Goal: Task Accomplishment & Management: Use online tool/utility

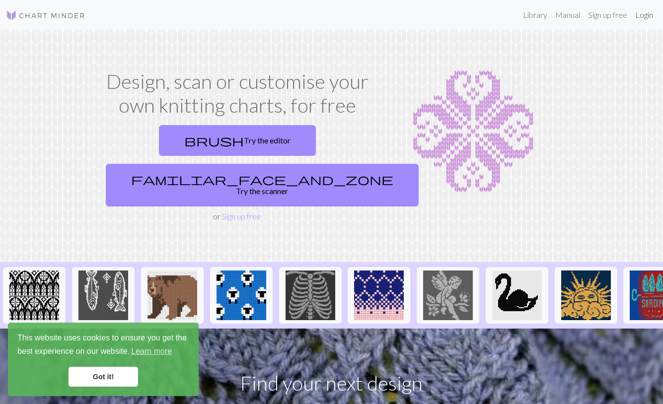
click at [638, 17] on link "Login" at bounding box center [644, 15] width 26 height 20
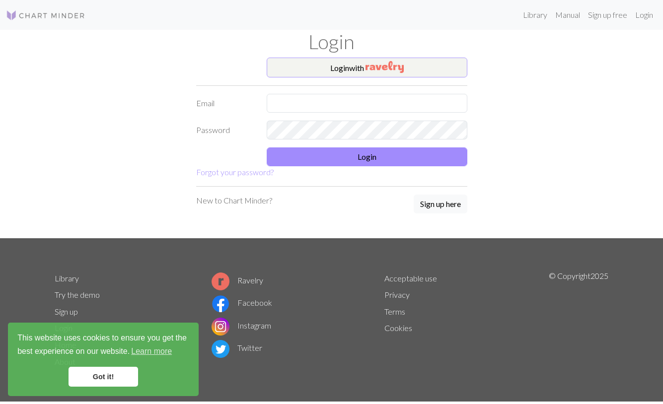
click at [429, 60] on button "Login with" at bounding box center [367, 68] width 201 height 20
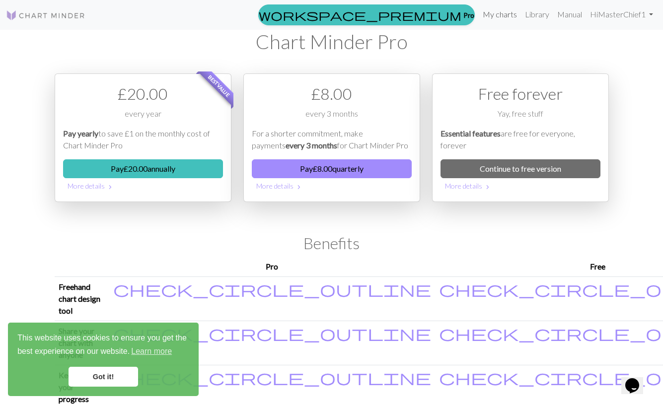
click at [502, 11] on link "My charts" at bounding box center [500, 14] width 42 height 20
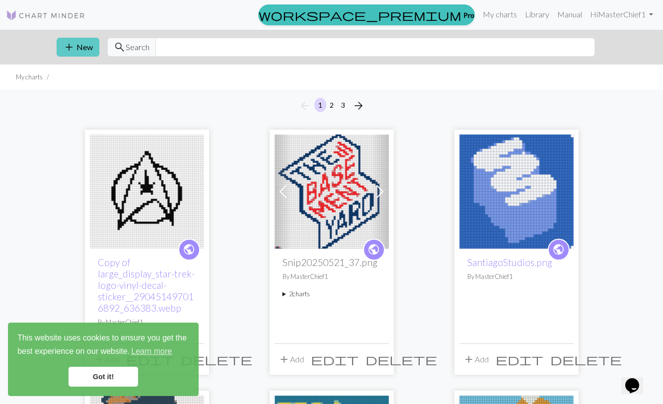
click at [79, 44] on button "add New" at bounding box center [78, 47] width 43 height 19
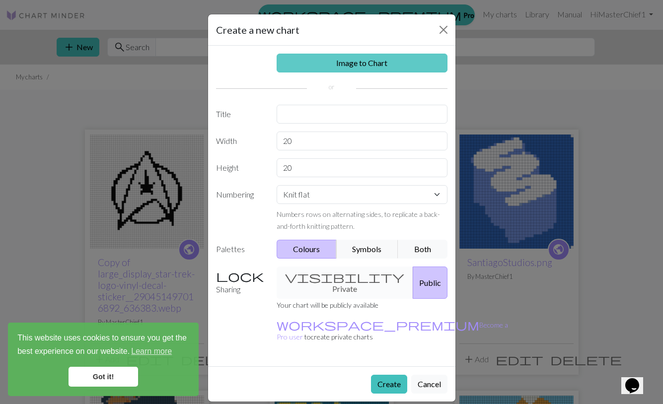
click at [345, 71] on link "Image to Chart" at bounding box center [362, 63] width 171 height 19
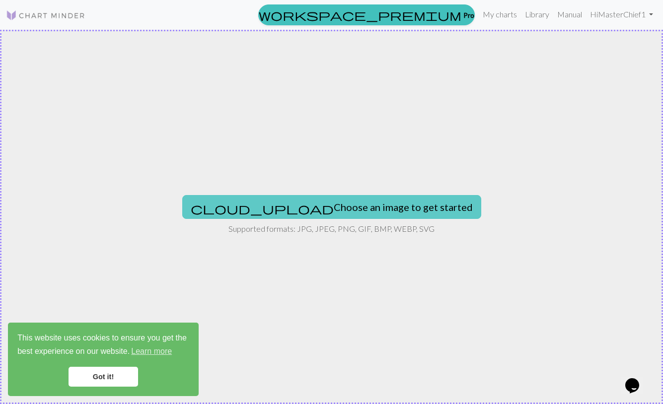
click at [321, 213] on button "cloud_upload Choose an image to get started" at bounding box center [331, 207] width 299 height 24
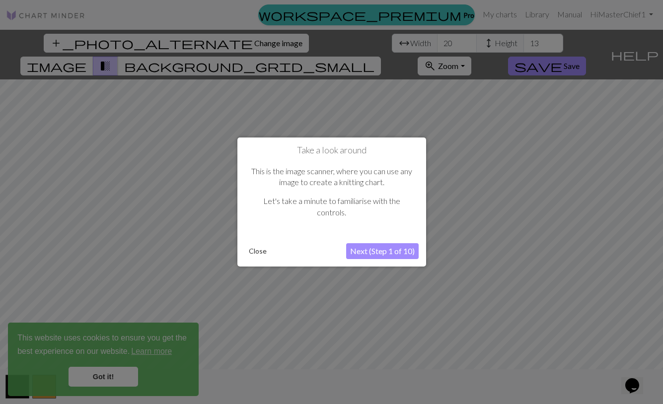
click at [259, 248] on button "Close" at bounding box center [258, 251] width 26 height 15
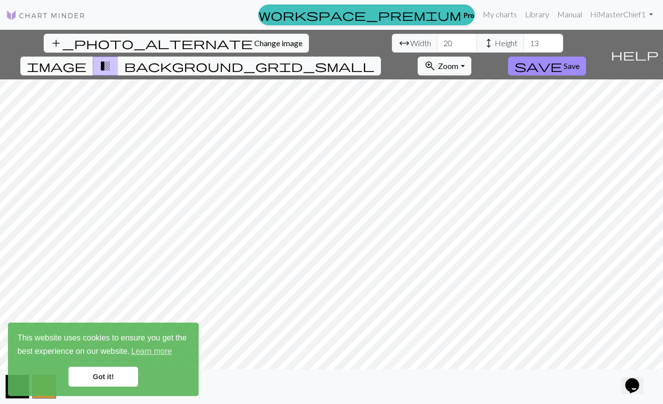
click at [121, 373] on link "Got it!" at bounding box center [103, 377] width 69 height 20
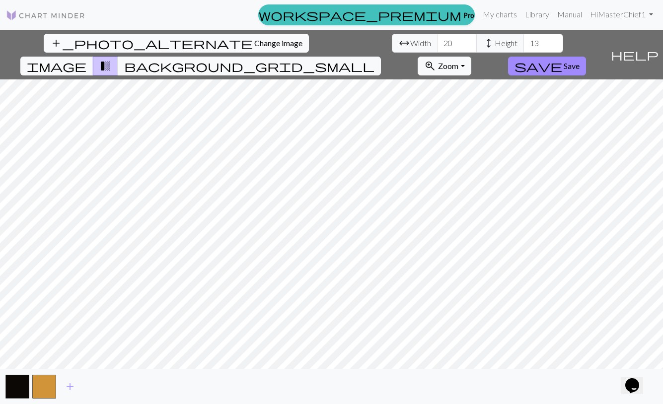
click at [254, 39] on span "Change image" at bounding box center [278, 42] width 48 height 9
click at [437, 44] on input "20" at bounding box center [457, 43] width 40 height 19
type input "50"
click at [523, 44] on input "13" at bounding box center [543, 43] width 40 height 19
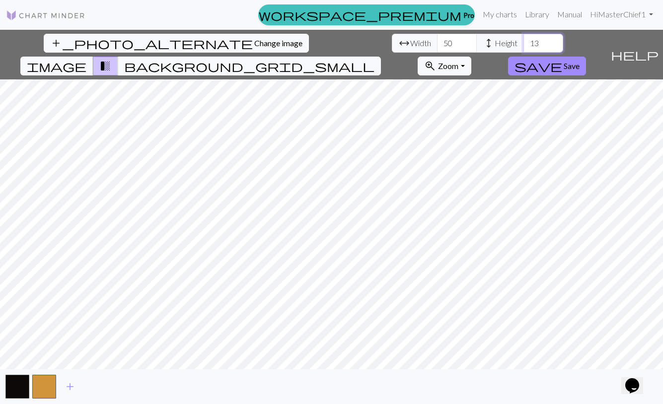
click at [523, 44] on input "13" at bounding box center [543, 43] width 40 height 19
type input "50"
click at [437, 39] on input "50" at bounding box center [457, 43] width 40 height 19
type input "75"
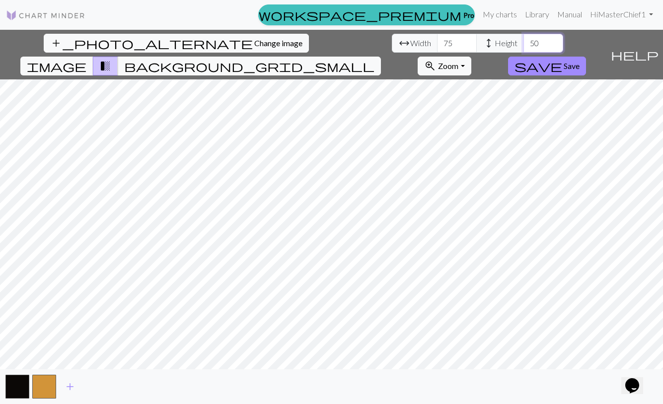
click at [523, 44] on input "50" at bounding box center [543, 43] width 40 height 19
type input "60"
click at [374, 59] on span "background_grid_small" at bounding box center [249, 66] width 250 height 14
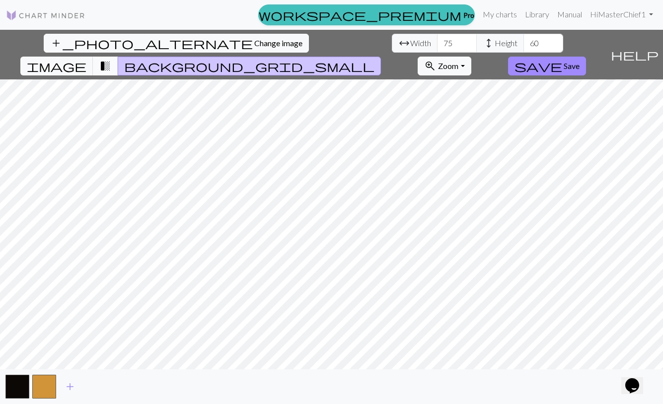
click at [111, 59] on span "transition_fade" at bounding box center [105, 66] width 12 height 14
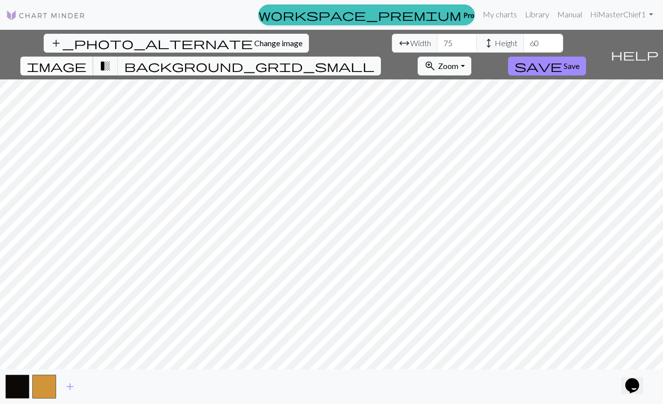
click at [93, 57] on button "image" at bounding box center [56, 66] width 73 height 19
click at [437, 37] on input "75" at bounding box center [457, 43] width 40 height 19
type input "85"
type input "75"
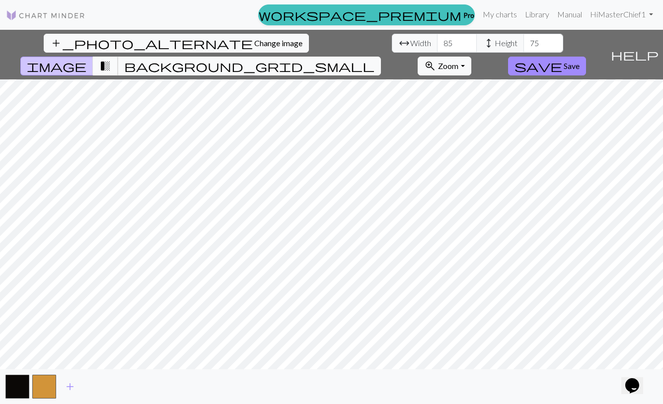
click at [111, 59] on span "transition_fade" at bounding box center [105, 66] width 12 height 14
click at [86, 59] on span "image" at bounding box center [57, 66] width 60 height 14
click at [111, 59] on span "transition_fade" at bounding box center [105, 66] width 12 height 14
click at [437, 44] on input "85" at bounding box center [457, 43] width 40 height 19
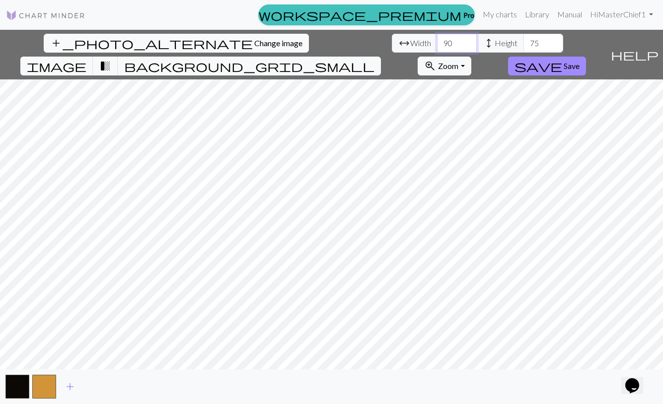
type input "90"
click at [84, 33] on div "add_photo_alternate Change image arrow_range Width 90 height Height 75 image tr…" at bounding box center [303, 55] width 606 height 50
click at [83, 37] on button "add_photo_alternate Change image" at bounding box center [176, 43] width 265 height 19
click at [374, 59] on span "background_grid_small" at bounding box center [249, 66] width 250 height 14
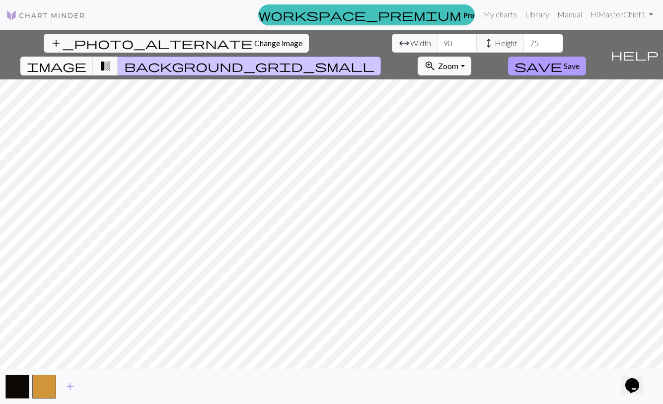
click at [586, 57] on button "save Save" at bounding box center [547, 66] width 78 height 19
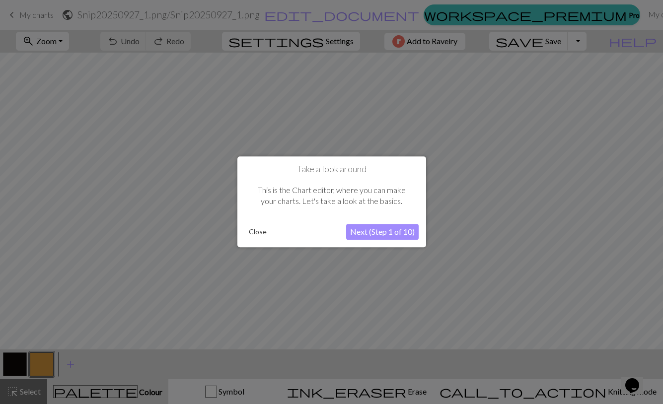
click at [253, 235] on button "Close" at bounding box center [258, 232] width 26 height 15
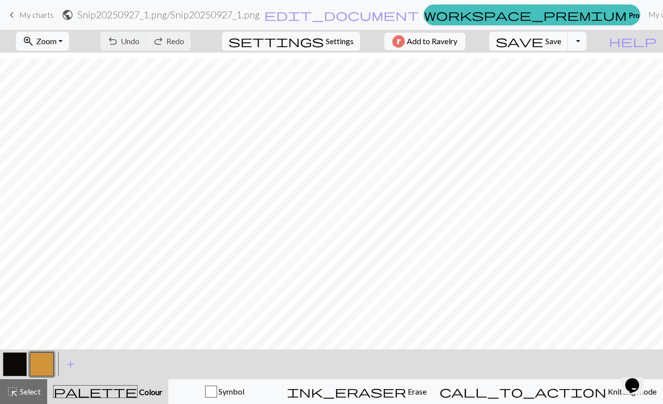
scroll to position [45, 45]
click at [69, 41] on button "zoom_in Zoom Zoom" at bounding box center [42, 41] width 53 height 19
click at [63, 145] on button "150%" at bounding box center [55, 151] width 78 height 16
click at [69, 37] on button "zoom_in Zoom Zoom" at bounding box center [42, 41] width 53 height 19
click at [60, 118] on button "50%" at bounding box center [55, 119] width 78 height 16
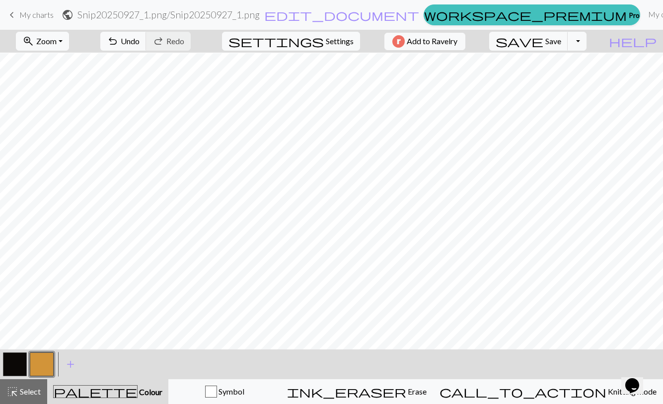
scroll to position [93, 0]
click at [15, 369] on button "button" at bounding box center [15, 364] width 24 height 24
click at [30, 370] on button "button" at bounding box center [42, 364] width 24 height 24
click at [20, 364] on button "button" at bounding box center [15, 364] width 24 height 24
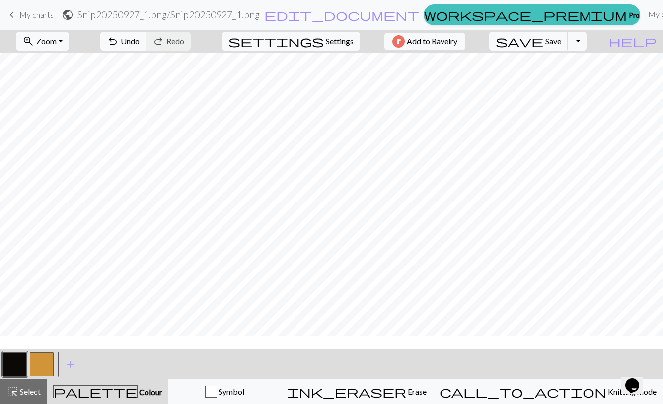
scroll to position [0, 0]
click at [543, 44] on span "save" at bounding box center [519, 41] width 48 height 14
click at [28, 15] on span "My charts" at bounding box center [36, 14] width 34 height 9
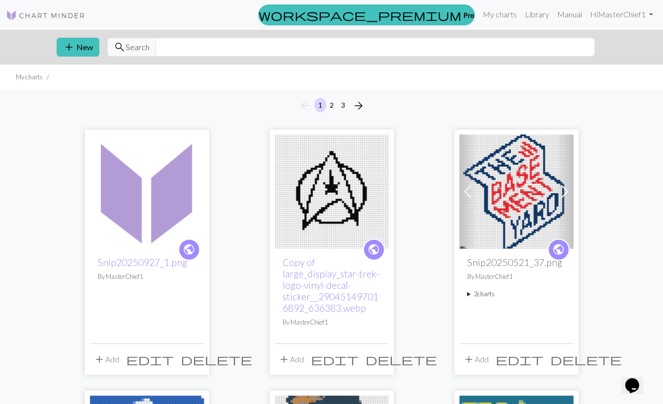
click at [172, 358] on span "edit" at bounding box center [150, 359] width 48 height 14
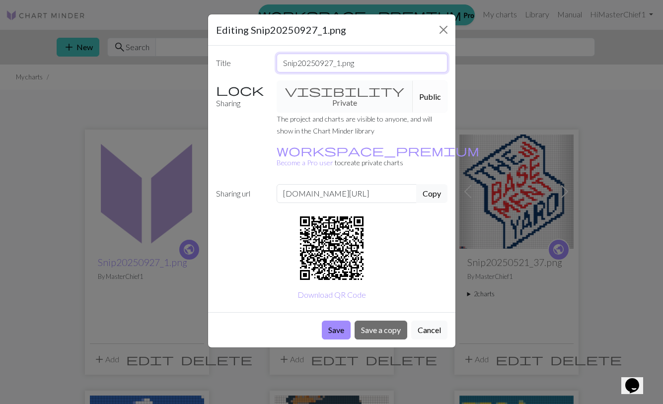
click at [397, 55] on input "Snip20250927_1.png" at bounding box center [362, 63] width 171 height 19
type input "ModernFam.png"
click at [334, 321] on button "Save" at bounding box center [336, 330] width 29 height 19
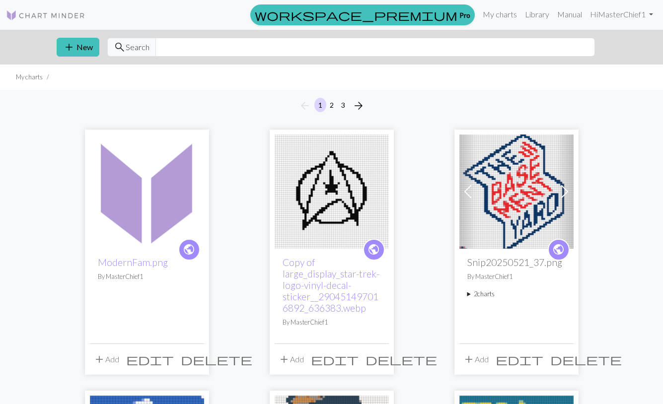
click at [169, 219] on img at bounding box center [147, 192] width 114 height 114
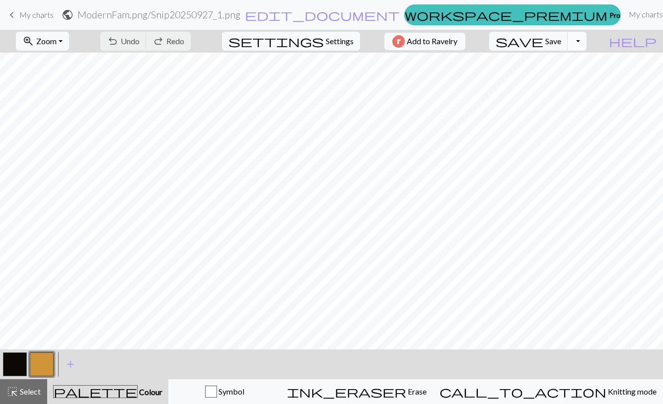
click at [586, 36] on button "Toggle Dropdown" at bounding box center [576, 41] width 19 height 19
click at [570, 75] on button "save_alt Download" at bounding box center [504, 79] width 164 height 16
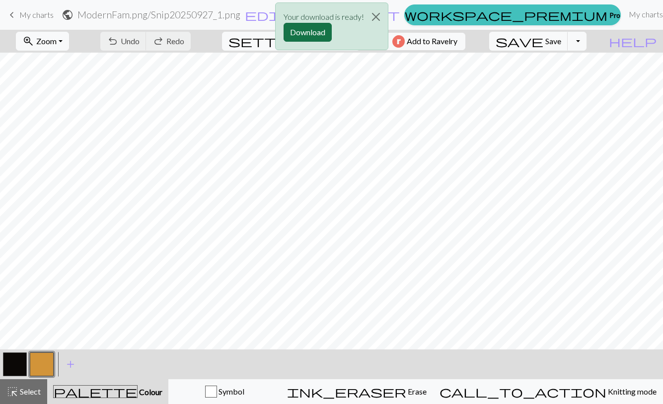
click at [299, 29] on button "Download" at bounding box center [307, 32] width 48 height 19
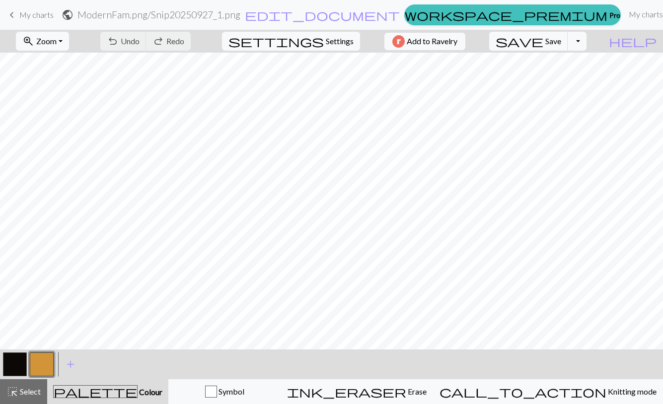
click at [33, 20] on link "keyboard_arrow_left My charts" at bounding box center [30, 14] width 48 height 17
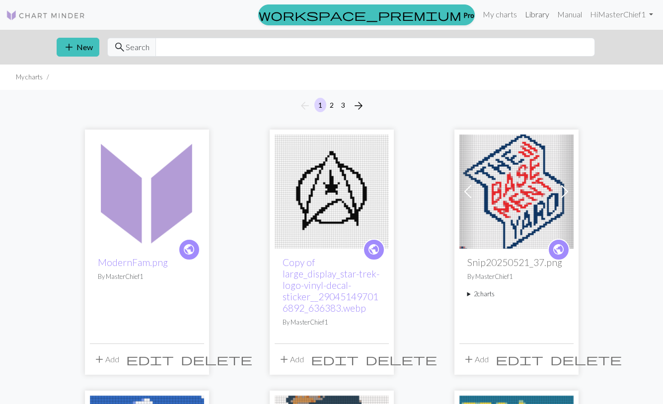
click at [531, 16] on link "Library" at bounding box center [537, 14] width 32 height 20
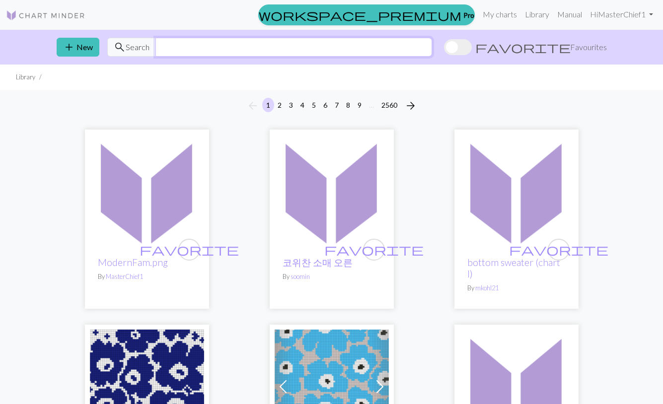
click at [418, 53] on input "text" at bounding box center [293, 47] width 277 height 19
type input "weed"
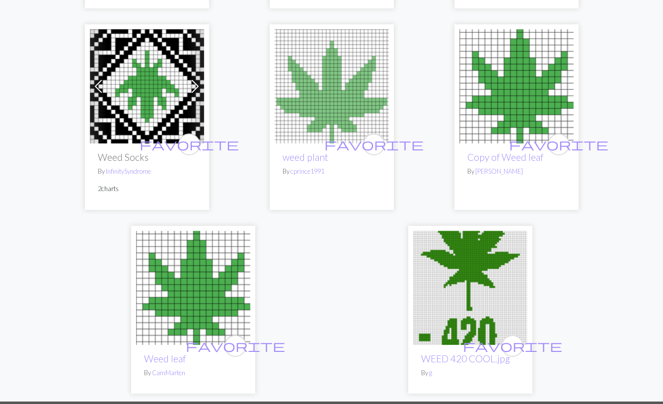
scroll to position [536, 0]
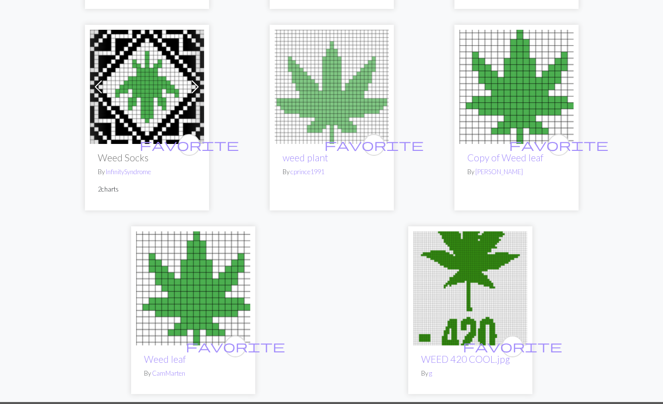
click at [345, 68] on img at bounding box center [332, 87] width 114 height 114
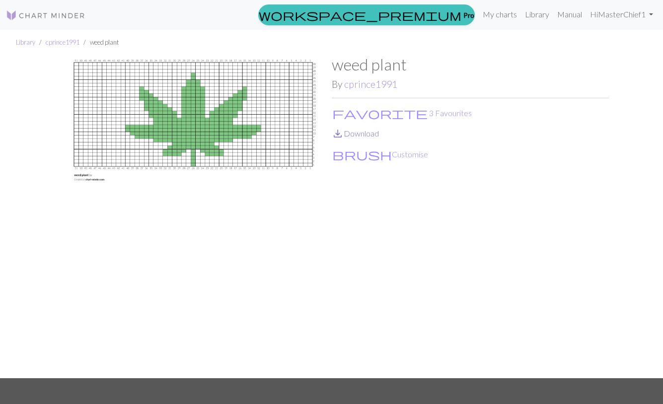
click at [352, 131] on link "save_alt Download" at bounding box center [355, 133] width 47 height 9
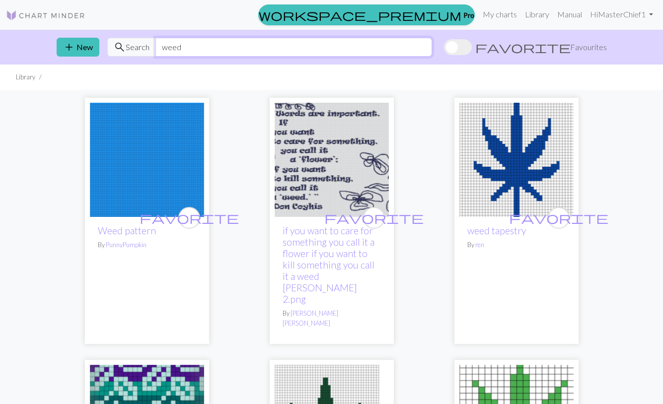
click at [182, 46] on input "weed" at bounding box center [293, 47] width 277 height 19
type input "pot"
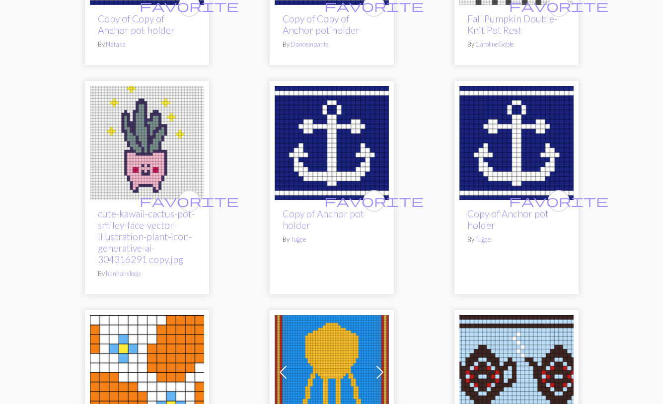
scroll to position [779, 0]
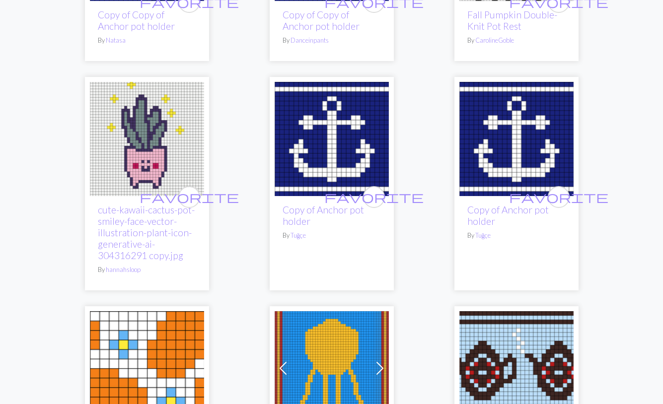
click at [158, 133] on img at bounding box center [147, 139] width 114 height 114
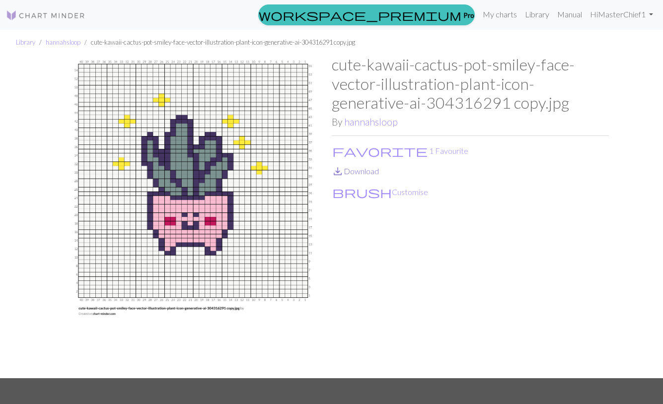
click at [355, 169] on link "save_alt Download" at bounding box center [355, 170] width 47 height 9
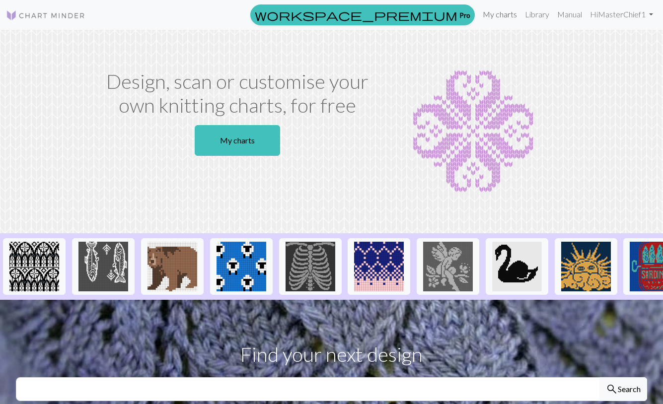
click at [500, 8] on link "My charts" at bounding box center [500, 14] width 42 height 20
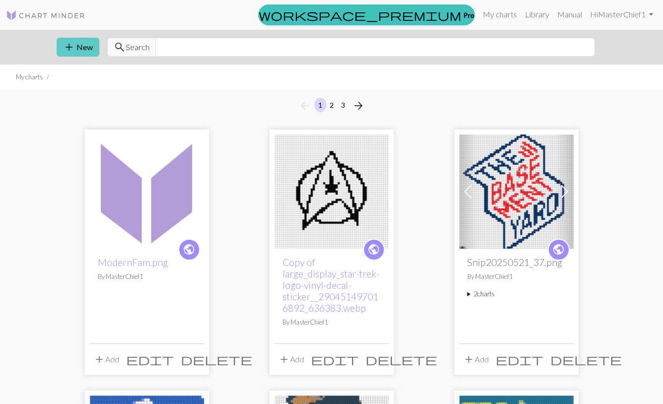
click at [73, 47] on span "add" at bounding box center [69, 47] width 12 height 14
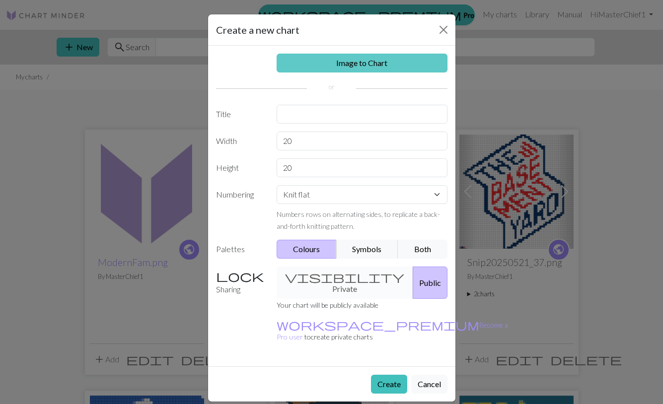
click at [344, 61] on link "Image to Chart" at bounding box center [362, 63] width 171 height 19
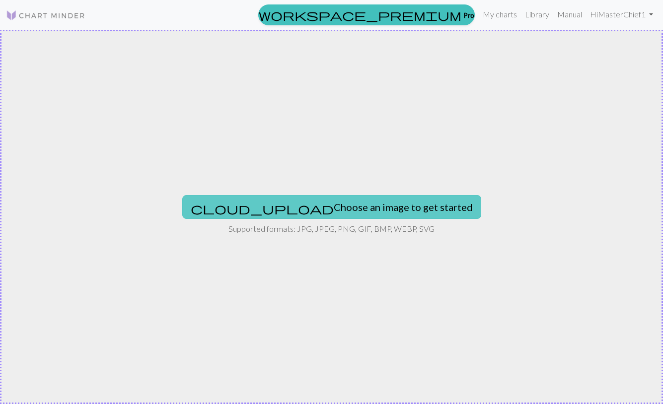
click at [341, 210] on button "cloud_upload Choose an image to get started" at bounding box center [331, 207] width 299 height 24
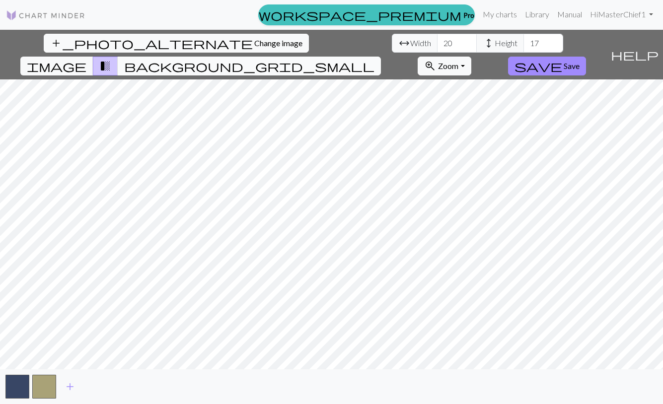
click at [374, 59] on span "background_grid_small" at bounding box center [249, 66] width 250 height 14
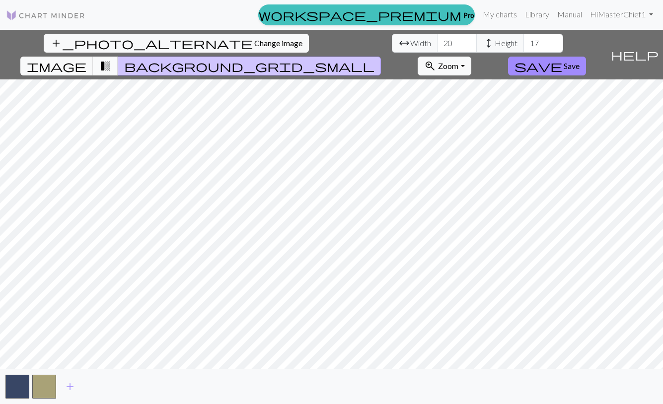
click at [111, 59] on span "transition_fade" at bounding box center [105, 66] width 12 height 14
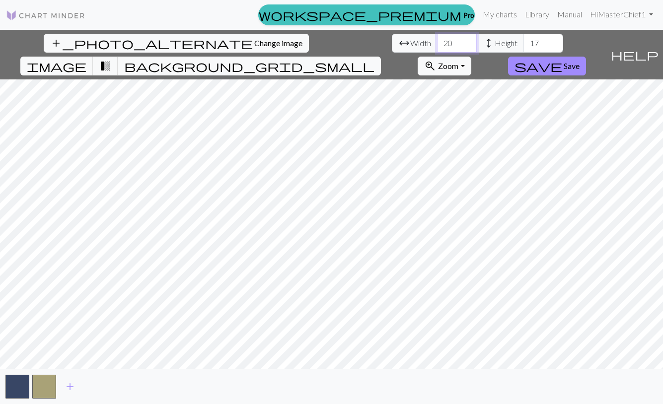
click at [437, 38] on input "20" at bounding box center [457, 43] width 40 height 19
type input "60"
click at [111, 59] on span "transition_fade" at bounding box center [105, 66] width 12 height 14
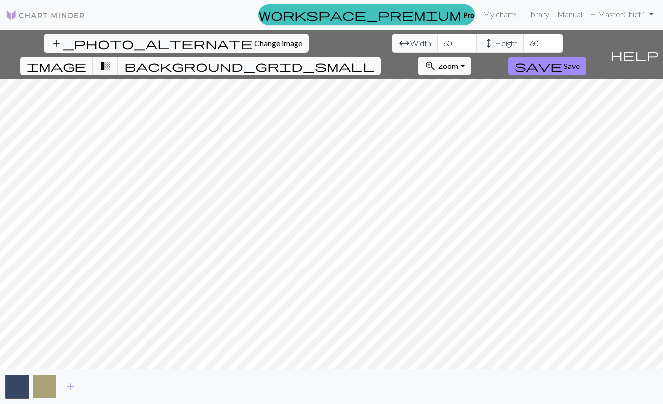
click at [46, 378] on button "button" at bounding box center [44, 387] width 24 height 24
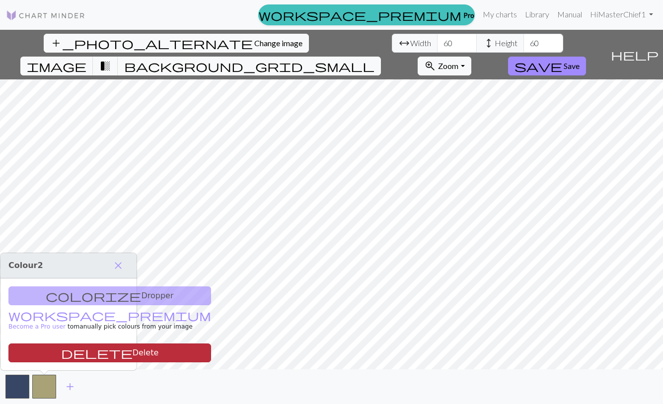
click at [78, 347] on button "delete Delete" at bounding box center [109, 353] width 203 height 19
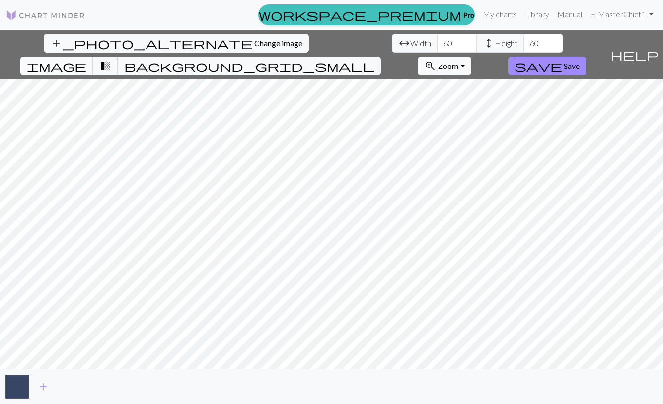
click at [86, 59] on span "image" at bounding box center [57, 66] width 60 height 14
click at [43, 384] on span "add" at bounding box center [43, 387] width 12 height 14
click at [70, 381] on span "add" at bounding box center [70, 387] width 12 height 14
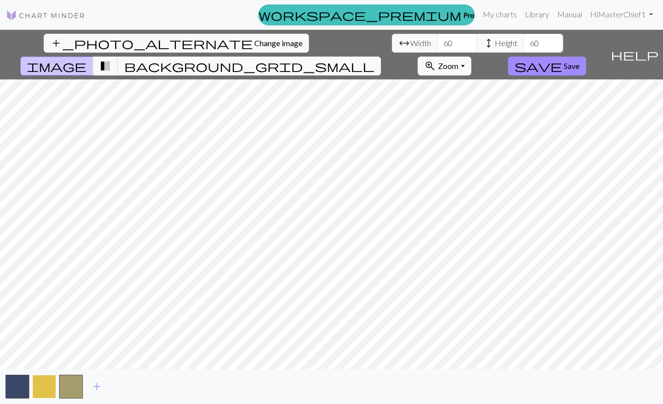
click at [48, 386] on button "button" at bounding box center [44, 387] width 24 height 24
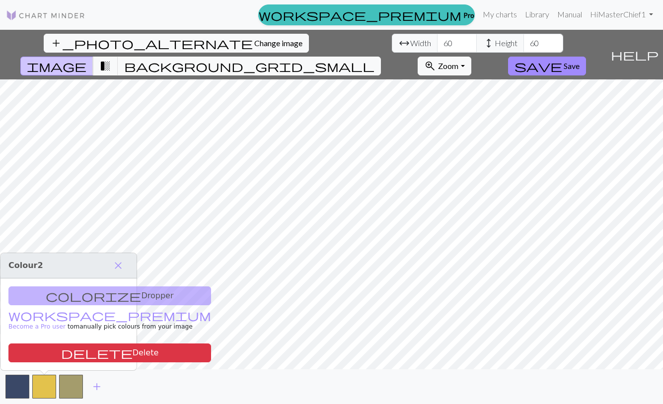
click at [68, 297] on div "colorize Dropper workspace_premium Become a Pro user to manually pick colours f…" at bounding box center [68, 324] width 136 height 92
click at [77, 292] on div "colorize Dropper workspace_premium Become a Pro user to manually pick colours f…" at bounding box center [68, 324] width 136 height 92
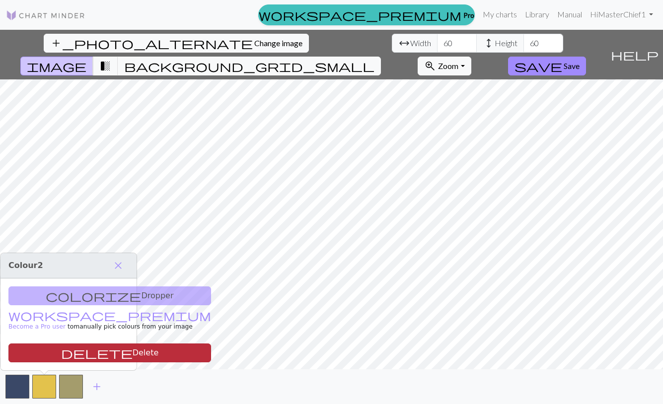
click at [72, 350] on button "delete Delete" at bounding box center [109, 353] width 203 height 19
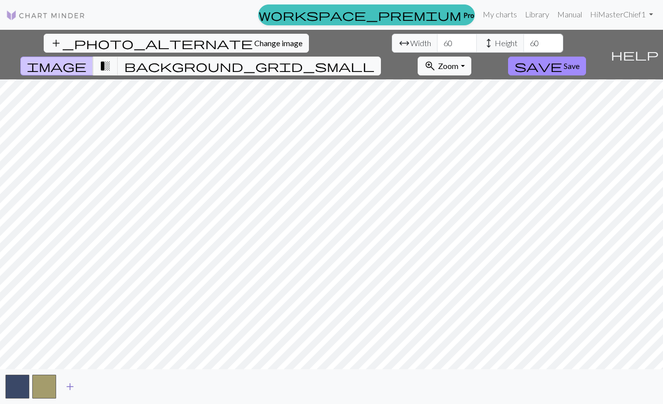
click at [69, 384] on span "add" at bounding box center [70, 387] width 12 height 14
click at [111, 59] on span "transition_fade" at bounding box center [105, 66] width 12 height 14
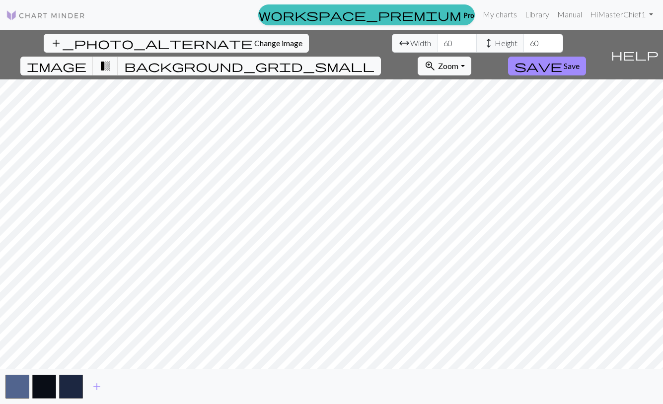
click at [336, 56] on div "add_photo_alternate Change image arrow_range Width 60 height Height 60 image tr…" at bounding box center [331, 217] width 663 height 374
click at [562, 59] on span "save" at bounding box center [538, 66] width 48 height 14
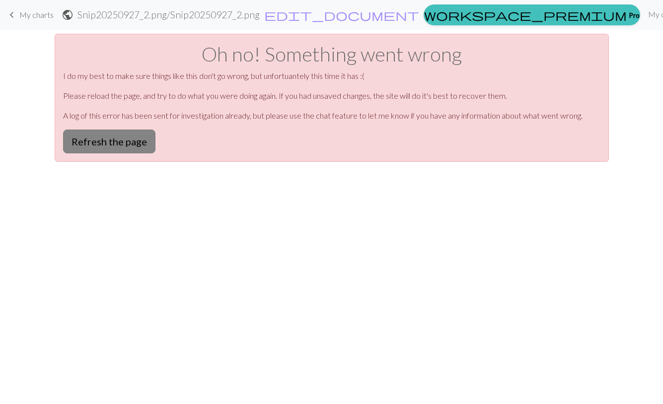
click at [110, 148] on button "Refresh the page" at bounding box center [109, 142] width 92 height 24
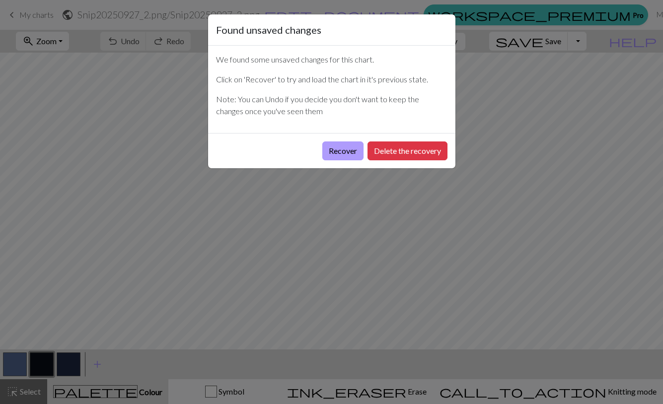
click at [336, 149] on button "Recover" at bounding box center [342, 150] width 41 height 19
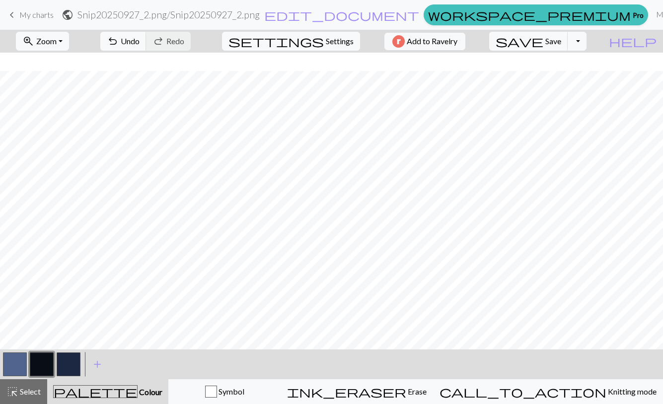
scroll to position [338, 0]
click at [561, 37] on span "Save" at bounding box center [553, 40] width 16 height 9
click at [586, 41] on button "Toggle Dropdown" at bounding box center [576, 41] width 19 height 19
click at [574, 77] on button "save_alt Download" at bounding box center [504, 79] width 164 height 16
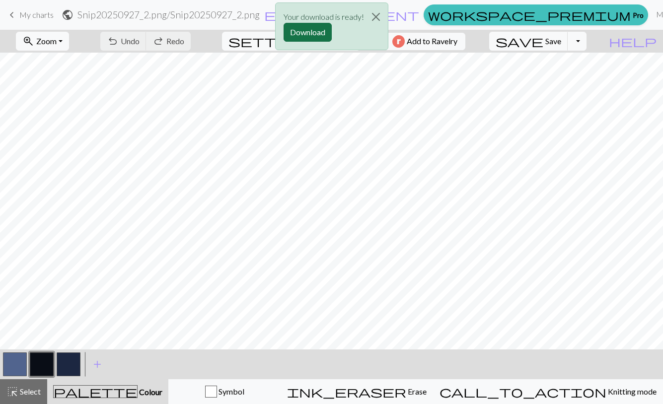
click at [316, 33] on button "Download" at bounding box center [307, 32] width 48 height 19
